Goal: Obtain resource: Obtain resource

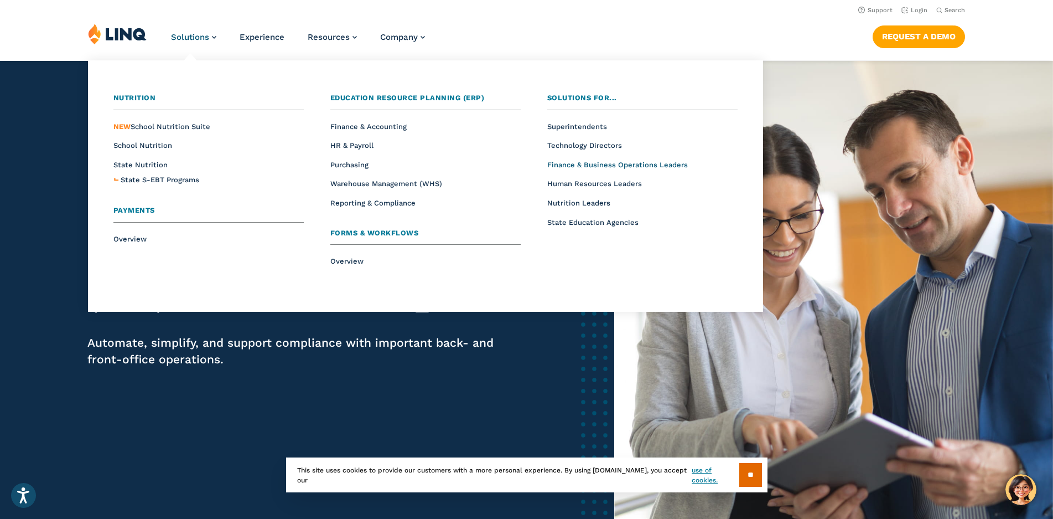
click at [592, 167] on span "Finance & Business Operations Leaders" at bounding box center [617, 164] width 141 height 8
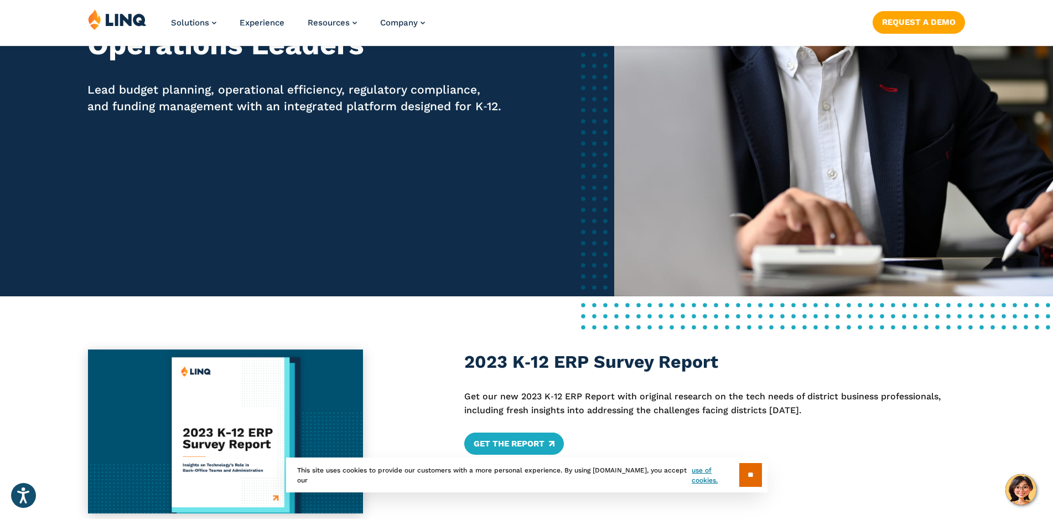
scroll to position [369, 0]
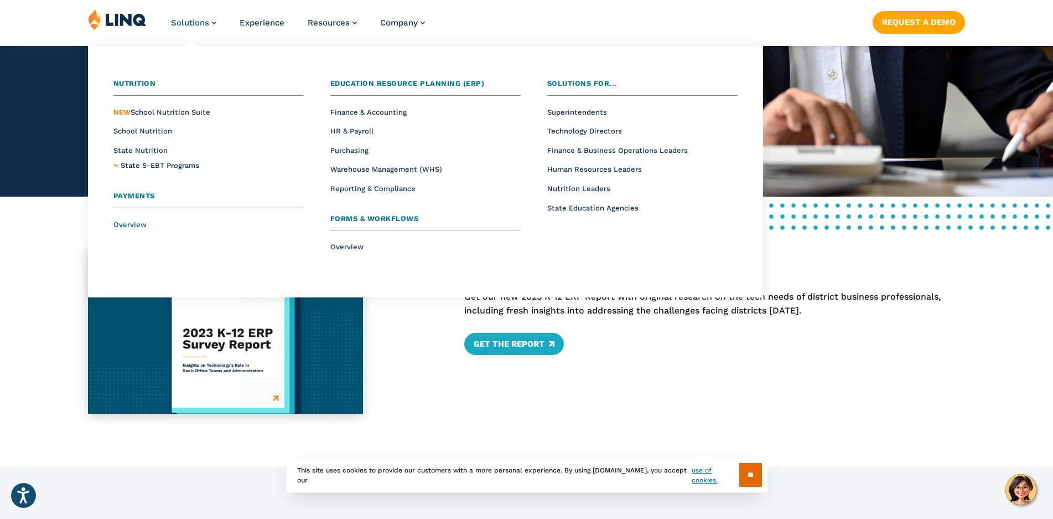
click at [126, 225] on span "Overview" at bounding box center [129, 224] width 33 height 8
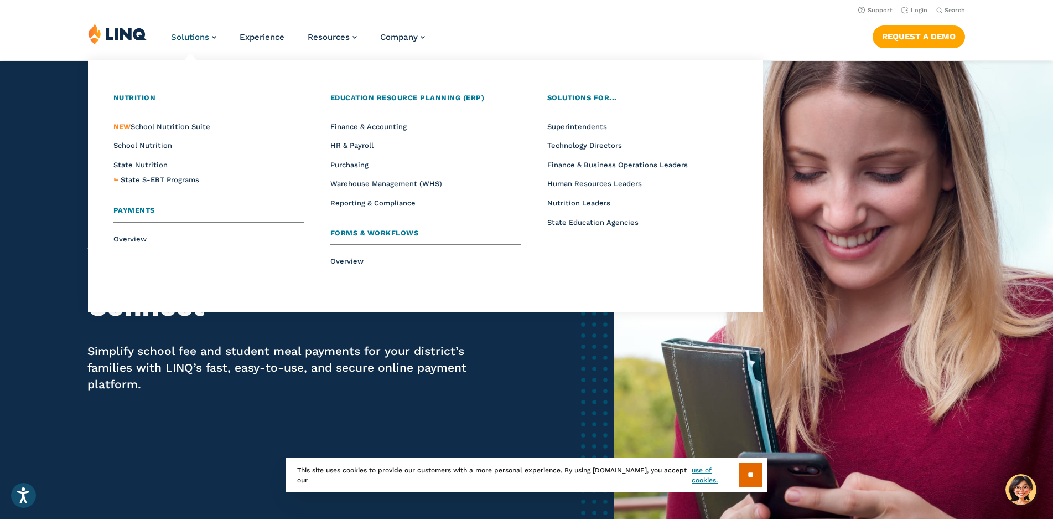
click at [361, 94] on span "Education Resource Planning (ERP)" at bounding box center [407, 98] width 154 height 8
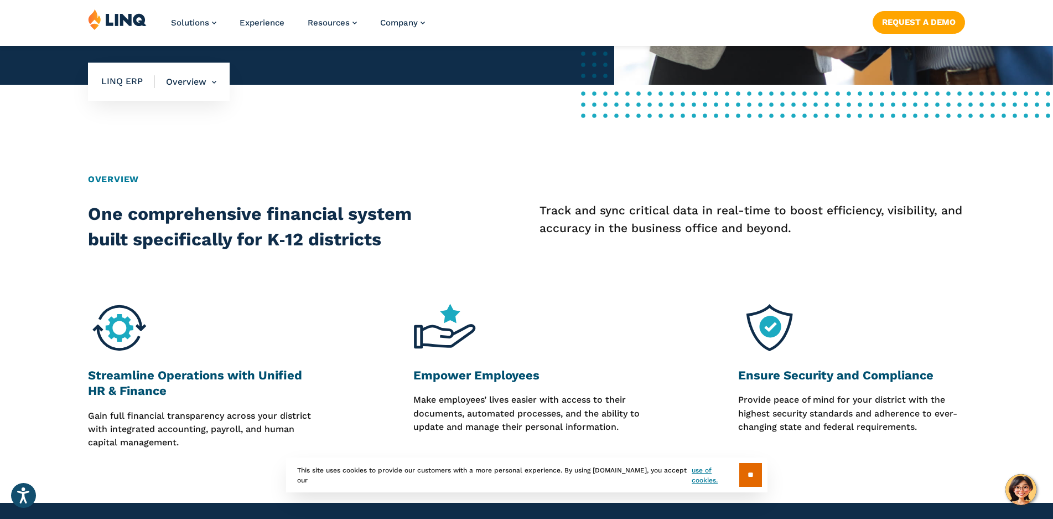
scroll to position [553, 0]
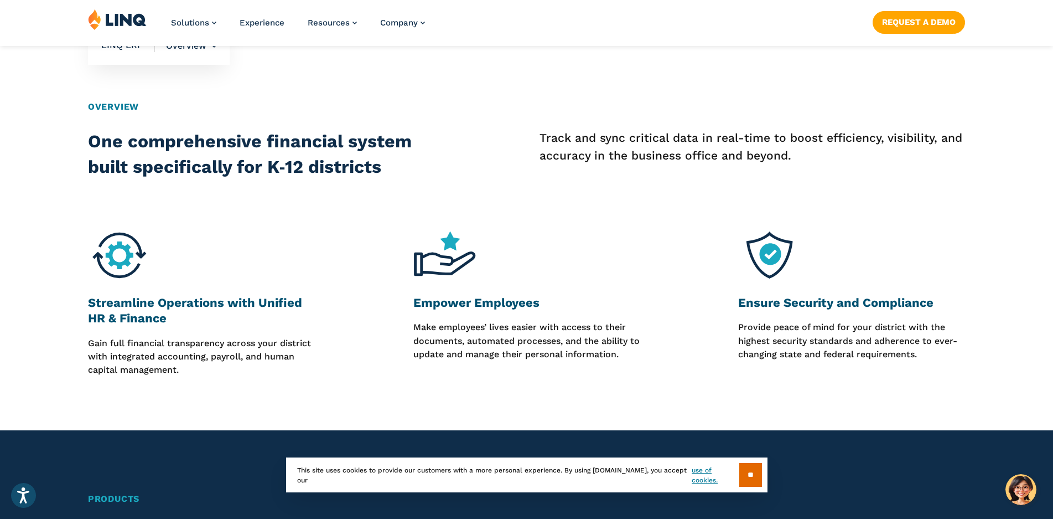
click at [742, 467] on input "**" at bounding box center [750, 475] width 23 height 24
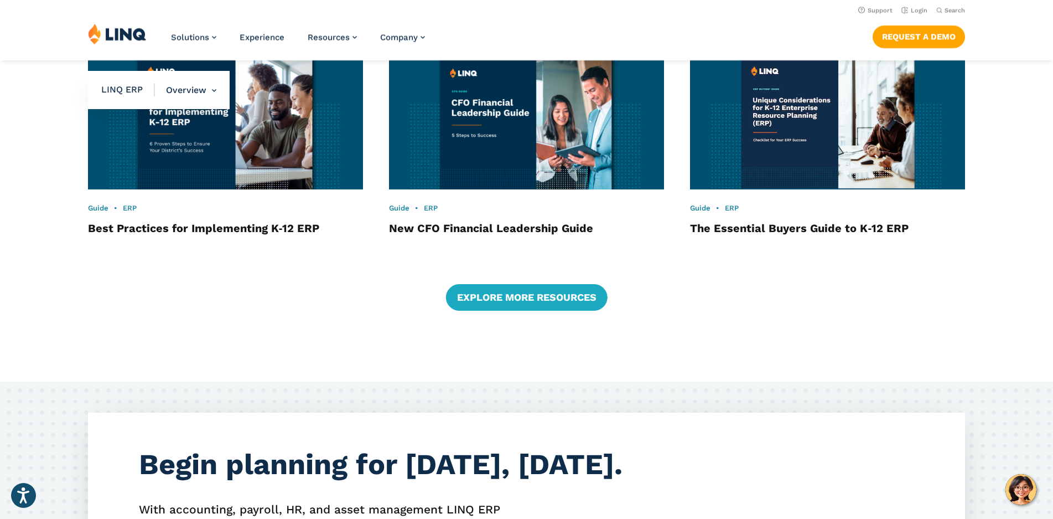
scroll to position [2029, 0]
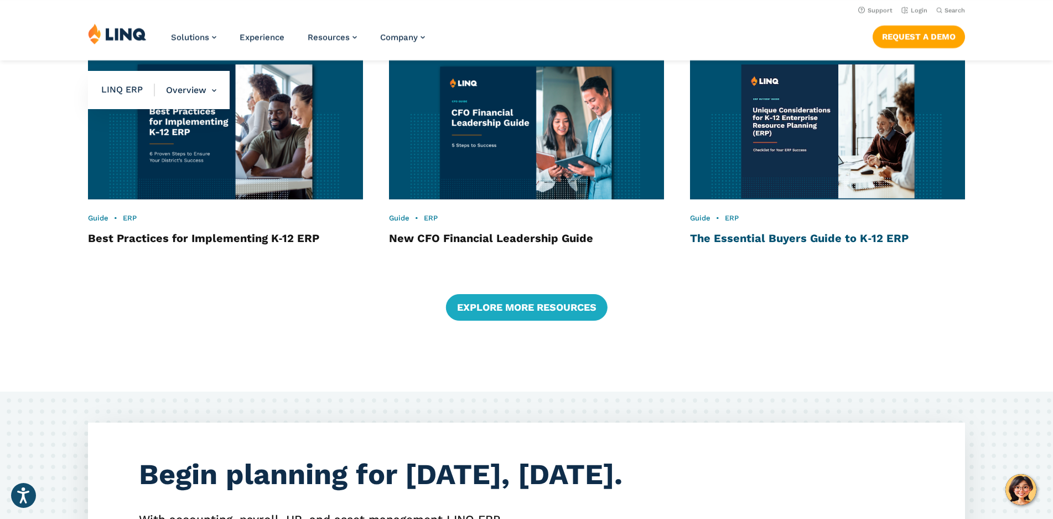
click at [797, 240] on link "The Essential Buyers Guide to K‑12 ERP" at bounding box center [799, 237] width 219 height 13
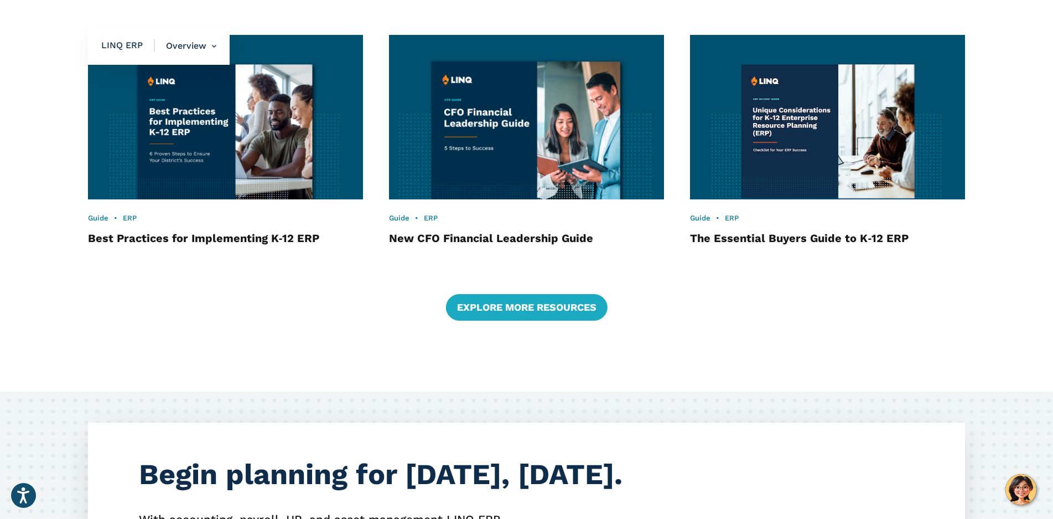
click at [491, 136] on img at bounding box center [526, 117] width 303 height 180
